Goal: Find specific page/section: Find specific page/section

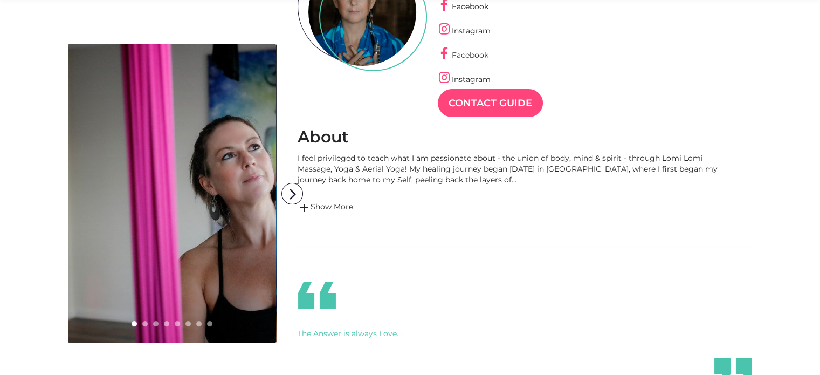
scroll to position [180, 0]
click at [344, 209] on link "add Show More" at bounding box center [507, 206] width 420 height 13
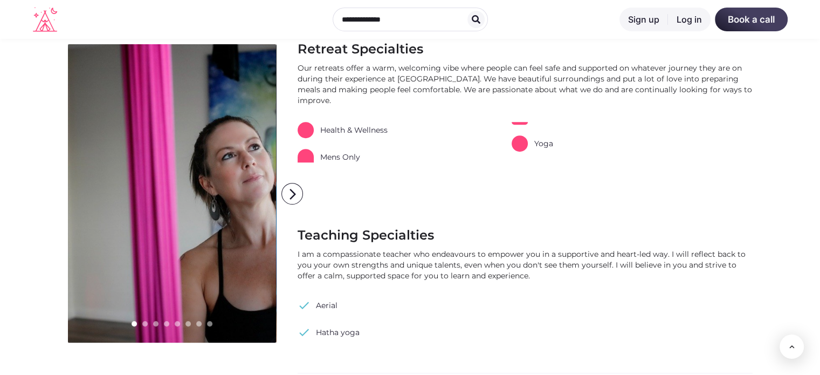
scroll to position [644, 0]
click at [343, 148] on link "Mens Only" at bounding box center [435, 142] width 276 height 40
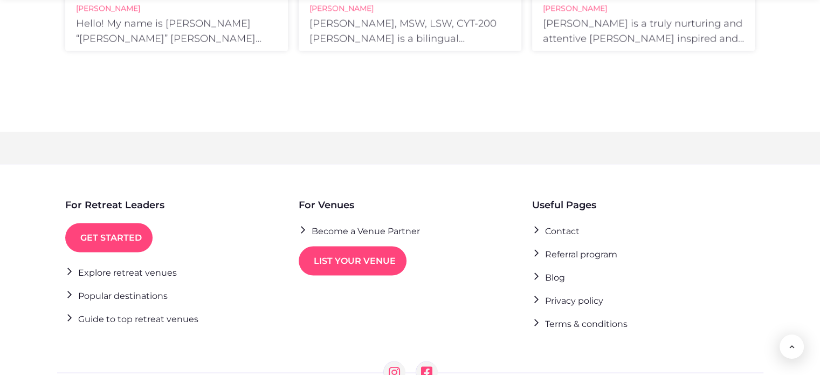
scroll to position [1954, 0]
